Goal: Information Seeking & Learning: Learn about a topic

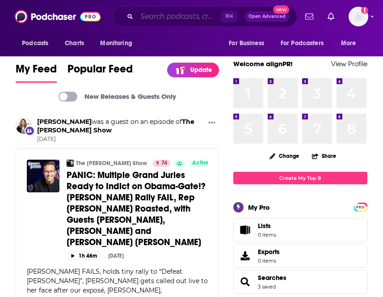
click at [164, 19] on input "Search podcasts, credits, & more..." at bounding box center [179, 16] width 84 height 14
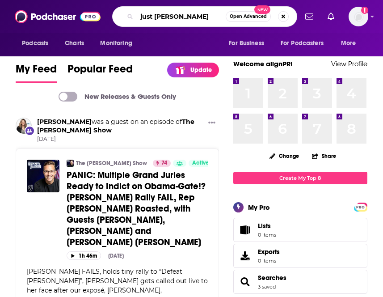
type input "just [PERSON_NAME]"
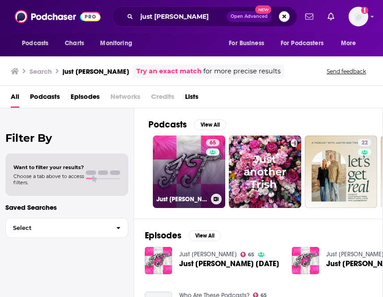
click at [175, 164] on link "65 Just [PERSON_NAME]" at bounding box center [189, 171] width 72 height 72
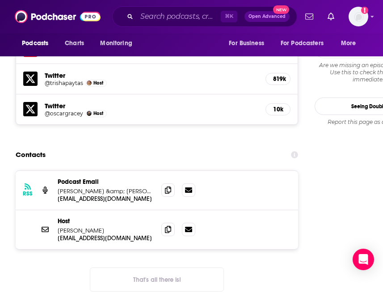
scroll to position [864, 0]
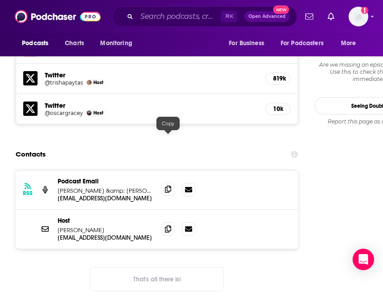
click at [168, 185] on icon at bounding box center [168, 188] width 6 height 7
click at [166, 225] on icon at bounding box center [168, 228] width 6 height 7
